Goal: Entertainment & Leisure: Consume media (video, audio)

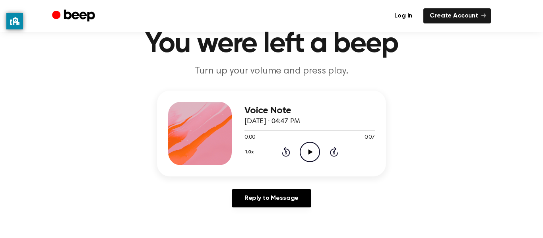
click at [307, 153] on icon "Play Audio" at bounding box center [310, 152] width 20 height 20
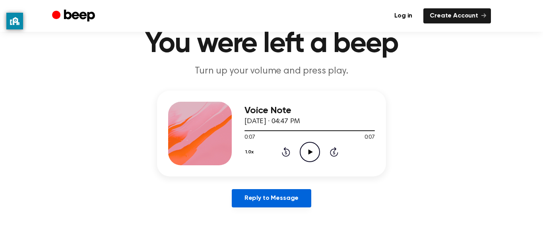
click at [279, 200] on link "Reply to Message" at bounding box center [272, 198] width 80 height 18
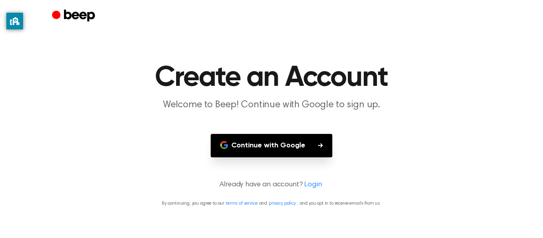
click at [345, 165] on main "Create an Account Welcome to Beep! Continue with Google to sign up. Continue wi…" at bounding box center [271, 119] width 543 height 238
click at [221, 60] on main "Create an Account Welcome to Beep! Continue with Google to sign up. Continue wi…" at bounding box center [271, 119] width 543 height 238
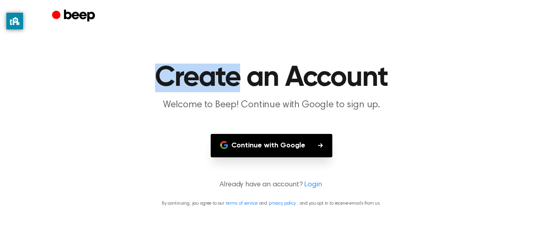
click at [221, 60] on main "Create an Account Welcome to Beep! Continue with Google to sign up. Continue wi…" at bounding box center [271, 119] width 543 height 238
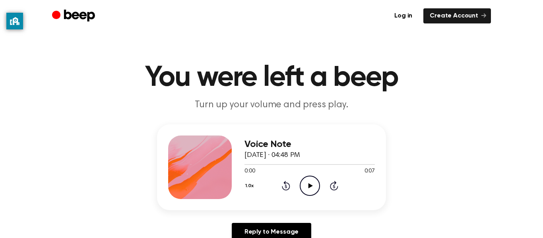
click at [313, 188] on icon "Play Audio" at bounding box center [310, 186] width 20 height 20
click at [245, 163] on div at bounding box center [310, 164] width 130 height 6
click at [311, 189] on icon "Play Audio" at bounding box center [310, 186] width 20 height 20
click at [357, 162] on div at bounding box center [310, 164] width 130 height 6
click at [356, 161] on div at bounding box center [310, 164] width 130 height 6
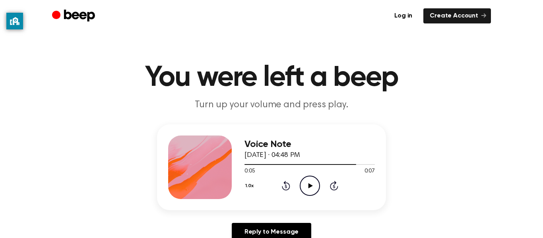
click at [75, 31] on div "Log in Create Account" at bounding box center [271, 16] width 439 height 32
click at [339, 98] on header "You were left a beep Turn up your volume and press play." at bounding box center [272, 88] width 524 height 48
click at [445, 179] on div "Voice Note August 23, 2023 · 04:48 PM 0:05 0:07 Your browser does not support t…" at bounding box center [272, 185] width 524 height 123
click at [246, 165] on div at bounding box center [310, 164] width 130 height 6
click at [311, 181] on icon "Play Audio" at bounding box center [310, 186] width 20 height 20
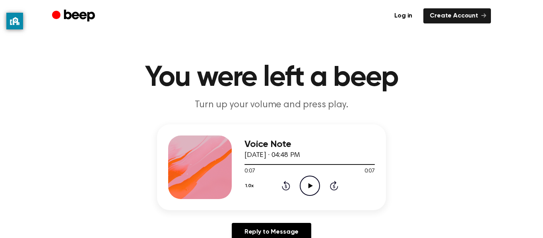
click at [286, 186] on icon at bounding box center [286, 186] width 2 height 3
click at [313, 185] on icon "Play Audio" at bounding box center [310, 186] width 20 height 20
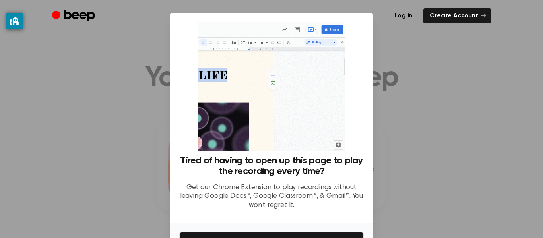
click at [376, 156] on div at bounding box center [271, 119] width 543 height 238
click at [435, 72] on div at bounding box center [271, 119] width 543 height 238
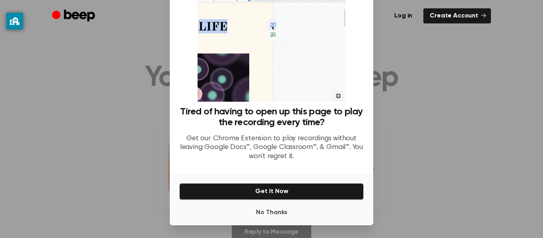
scroll to position [48, 0]
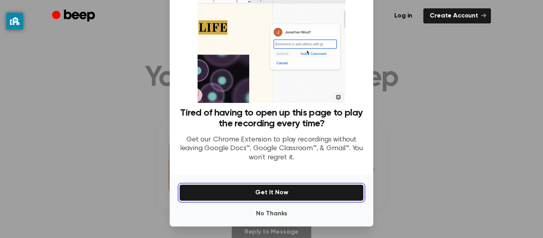
click at [308, 187] on button "Get It Now" at bounding box center [271, 193] width 185 height 17
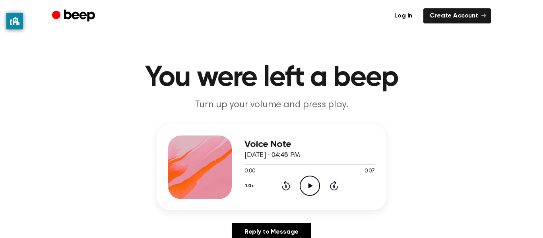
click at [314, 187] on icon "Play Audio" at bounding box center [310, 186] width 20 height 20
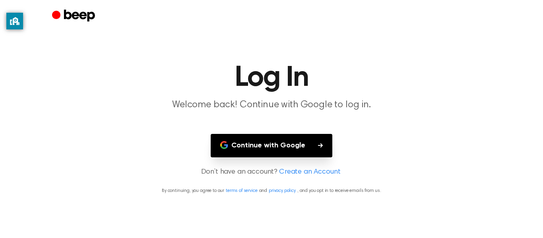
click at [308, 187] on p "By continuing, you agree to our terms of service and privacy policy , and you o…" at bounding box center [272, 190] width 524 height 7
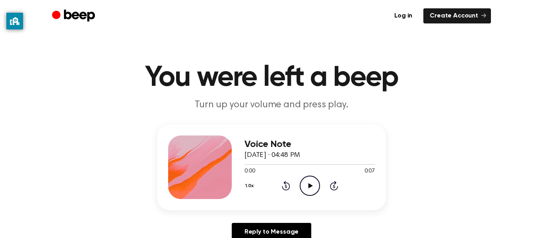
click at [304, 184] on icon "Play Audio" at bounding box center [310, 186] width 20 height 20
click at [287, 184] on icon "Rewind 5 seconds" at bounding box center [286, 186] width 9 height 10
click at [312, 186] on icon "Play Audio" at bounding box center [310, 186] width 20 height 20
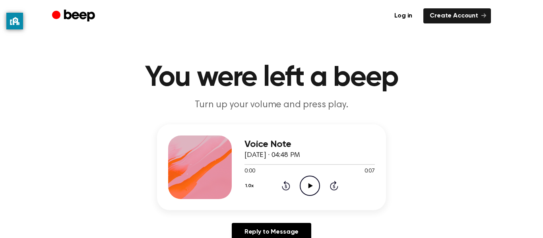
click at [308, 186] on icon "Play Audio" at bounding box center [310, 186] width 20 height 20
click at [317, 183] on icon "Play Audio" at bounding box center [310, 186] width 20 height 20
click at [312, 192] on icon "Play Audio" at bounding box center [310, 186] width 20 height 20
click at [316, 186] on icon "Play Audio" at bounding box center [310, 186] width 20 height 20
click at [306, 186] on icon "Play Audio" at bounding box center [310, 186] width 20 height 20
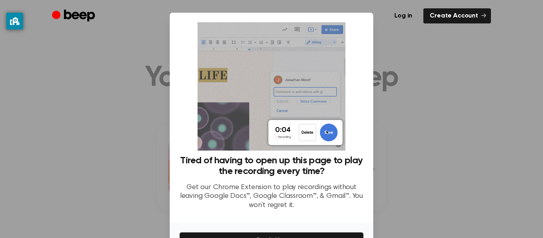
click at [429, 118] on div at bounding box center [271, 119] width 543 height 238
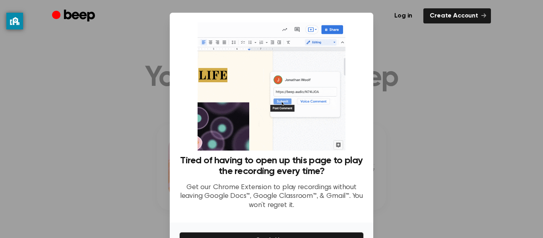
click at [466, 134] on div at bounding box center [271, 119] width 543 height 238
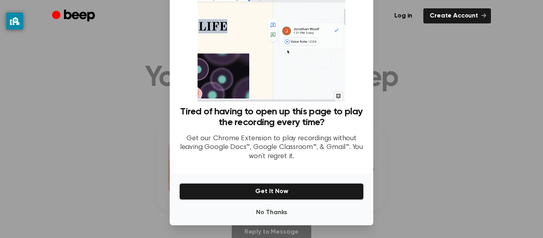
scroll to position [48, 0]
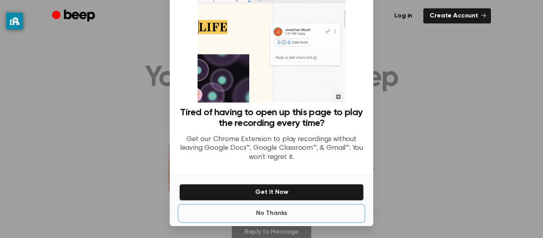
click at [280, 216] on button "No Thanks" at bounding box center [271, 214] width 185 height 16
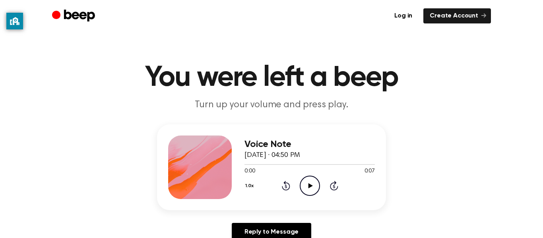
click at [311, 185] on icon at bounding box center [310, 185] width 4 height 5
click at [308, 192] on icon "Play Audio" at bounding box center [310, 186] width 20 height 20
click at [304, 190] on icon "Play Audio" at bounding box center [310, 186] width 20 height 20
click at [322, 190] on div "1.0x Rewind 5 seconds Play Audio Skip 5 seconds" at bounding box center [310, 186] width 130 height 20
click at [311, 185] on icon at bounding box center [310, 185] width 4 height 5
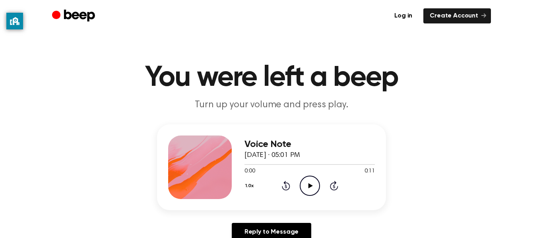
click at [316, 186] on icon "Play Audio" at bounding box center [310, 186] width 20 height 20
click at [305, 178] on icon "Pause Audio" at bounding box center [310, 186] width 20 height 20
click at [305, 178] on icon "Play Audio" at bounding box center [310, 186] width 20 height 20
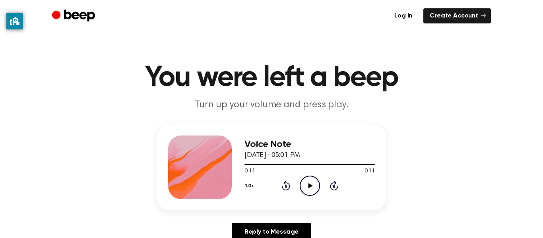
click at [444, 107] on header "You were left a beep Turn up your volume and press play." at bounding box center [272, 88] width 524 height 48
click at [315, 179] on icon "Play Audio" at bounding box center [310, 186] width 20 height 20
click at [306, 192] on icon "Play Audio" at bounding box center [310, 186] width 20 height 20
click at [313, 180] on icon "Play Audio" at bounding box center [310, 186] width 20 height 20
click at [304, 188] on icon "Play Audio" at bounding box center [310, 186] width 20 height 20
